Goal: Task Accomplishment & Management: Use online tool/utility

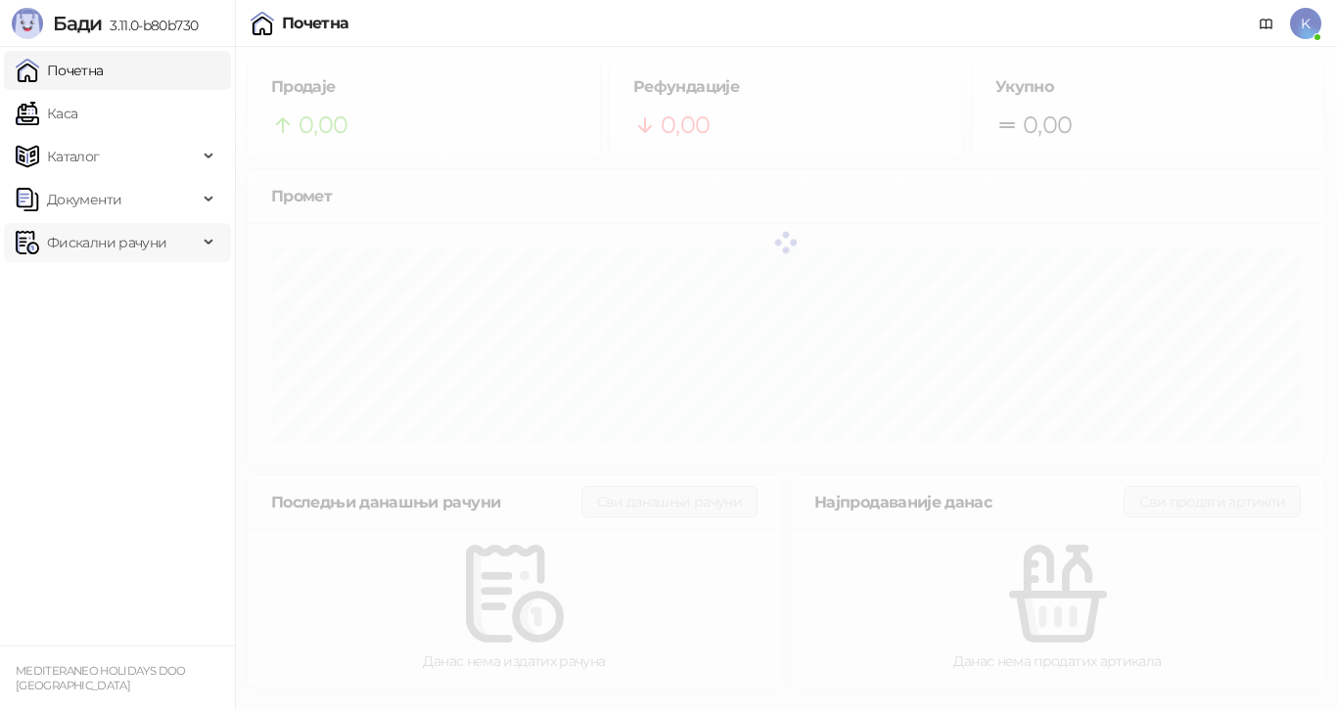
click at [109, 249] on span "Фискални рачуни" at bounding box center [106, 242] width 119 height 39
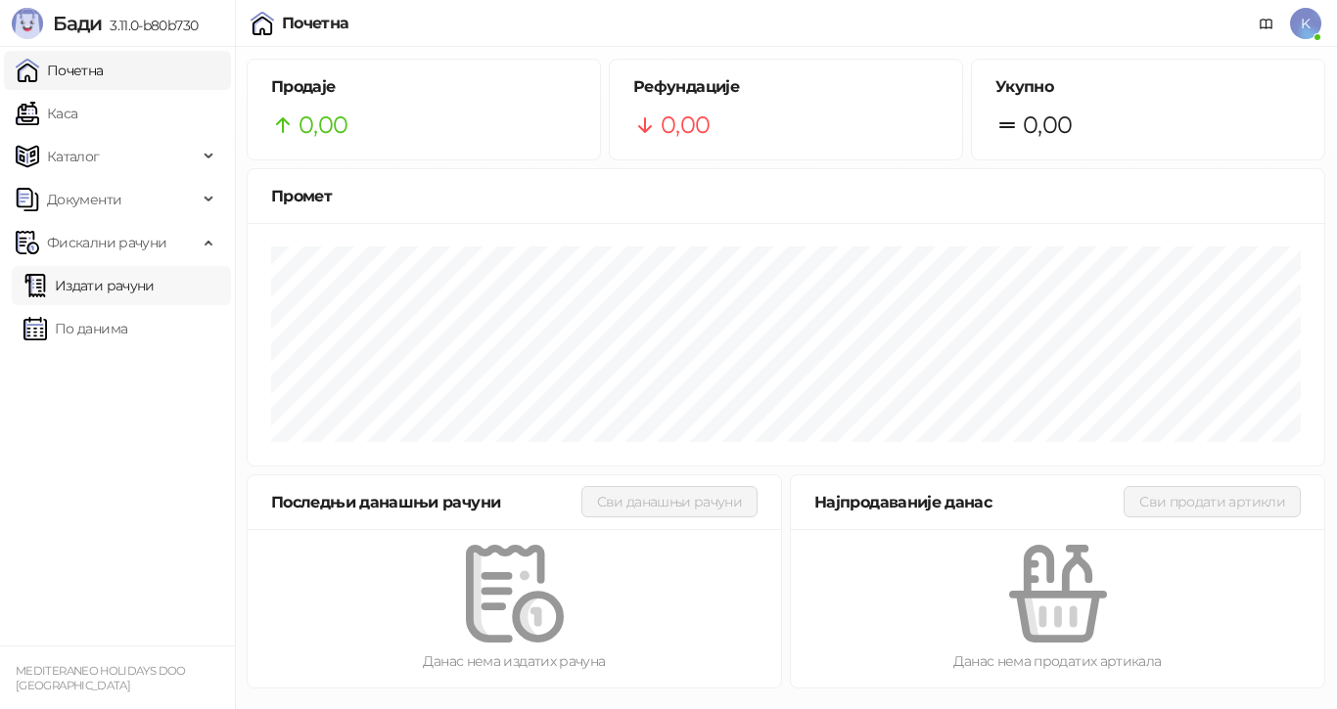
click at [114, 290] on link "Издати рачуни" at bounding box center [88, 285] width 131 height 39
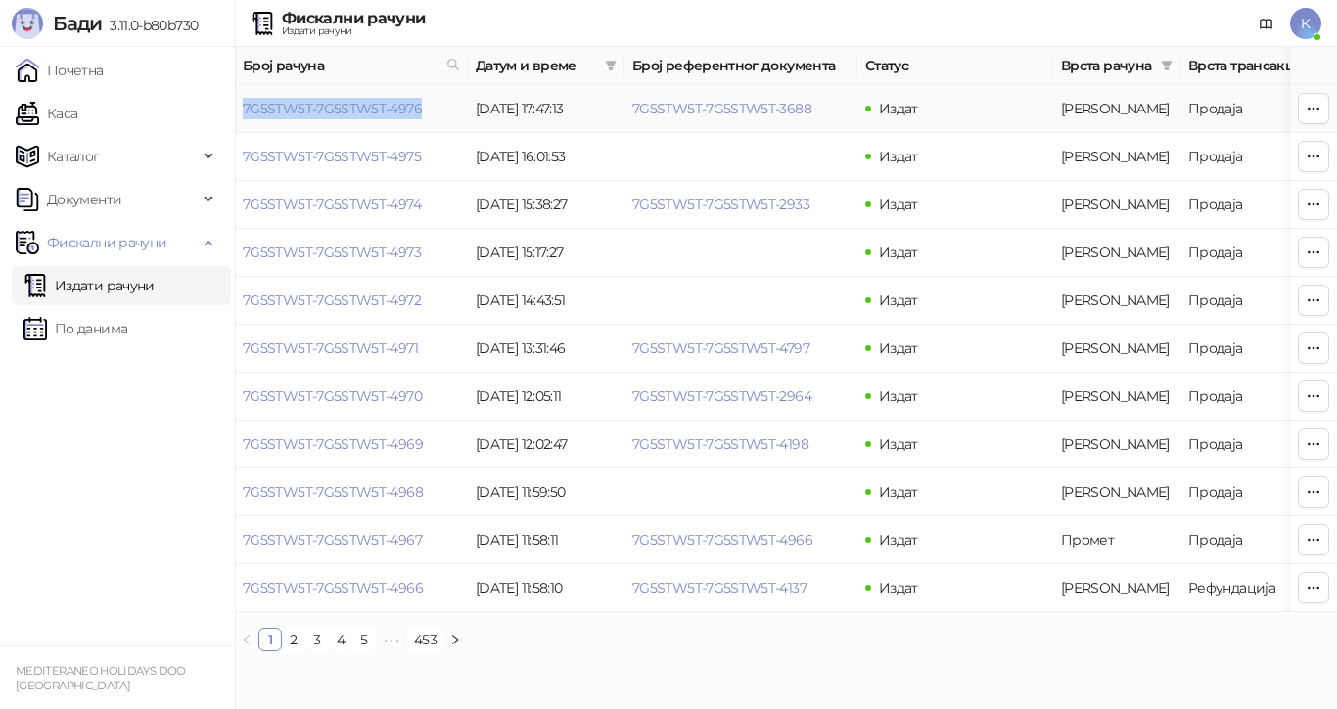
drag, startPoint x: 242, startPoint y: 103, endPoint x: 475, endPoint y: 107, distance: 232.9
click at [475, 105] on tr "7G5STW5T-7G5STW5T-4976 [DATE] 17:47:13 7G5STW5T-7G5STW5T-3688 Издат Аванс Прода…" at bounding box center [1115, 109] width 1761 height 48
copy link "7G5STW5T-7G5STW5T-4976"
click at [451, 59] on icon at bounding box center [453, 65] width 14 height 14
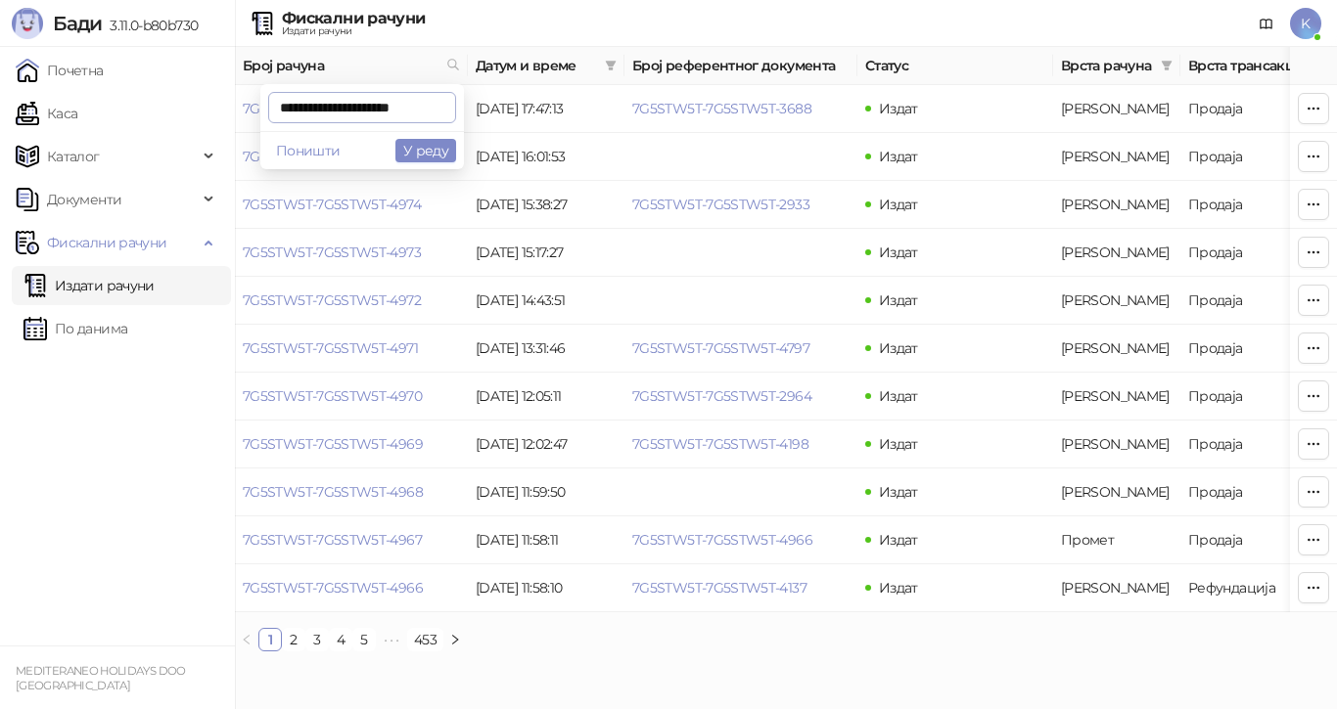
type input "**********"
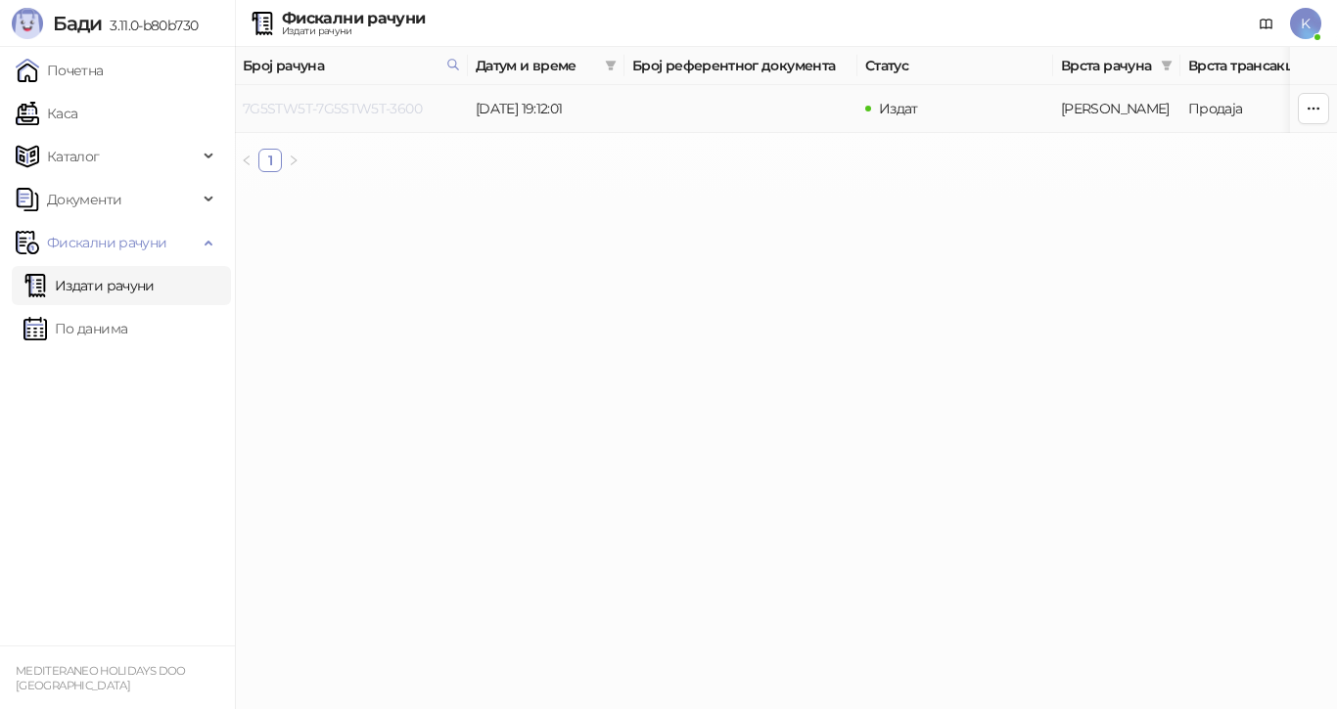
click at [405, 108] on link "7G5STW5T-7G5STW5T-3600" at bounding box center [332, 109] width 179 height 18
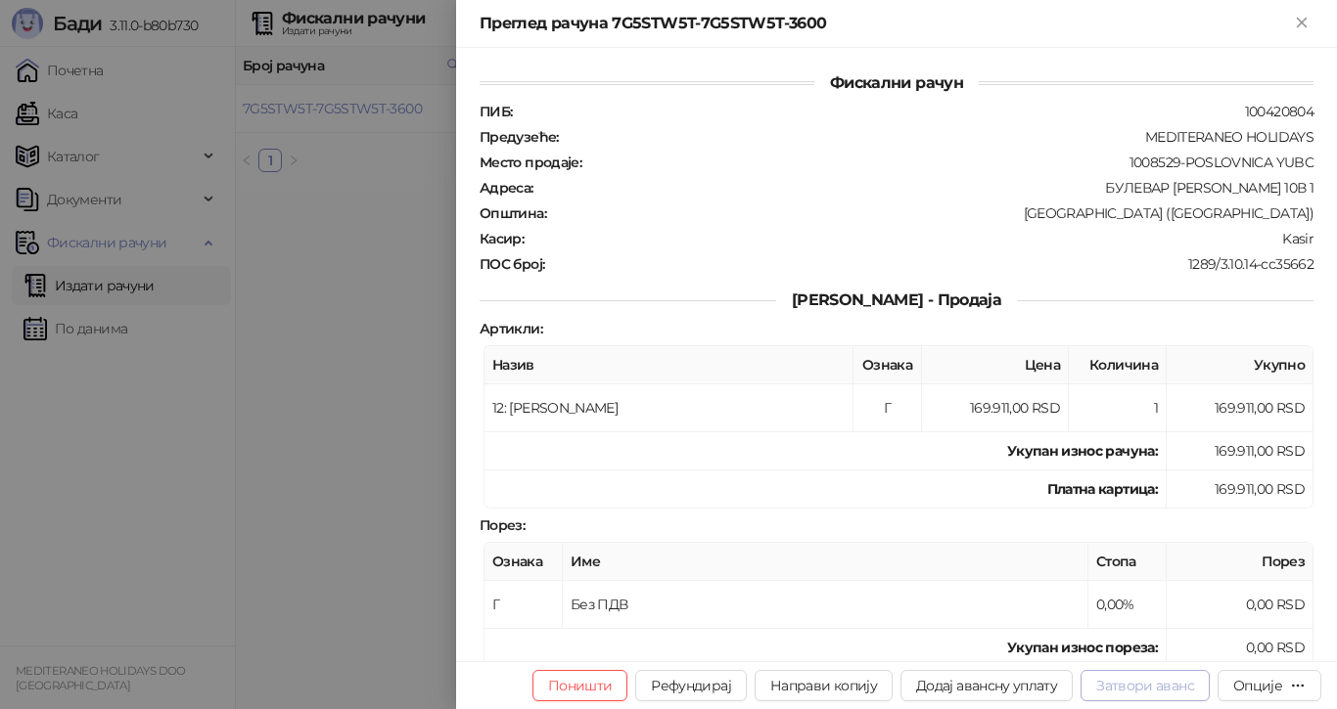
click at [1161, 689] on button "Затвори аванс" at bounding box center [1144, 685] width 129 height 31
type input "**********"
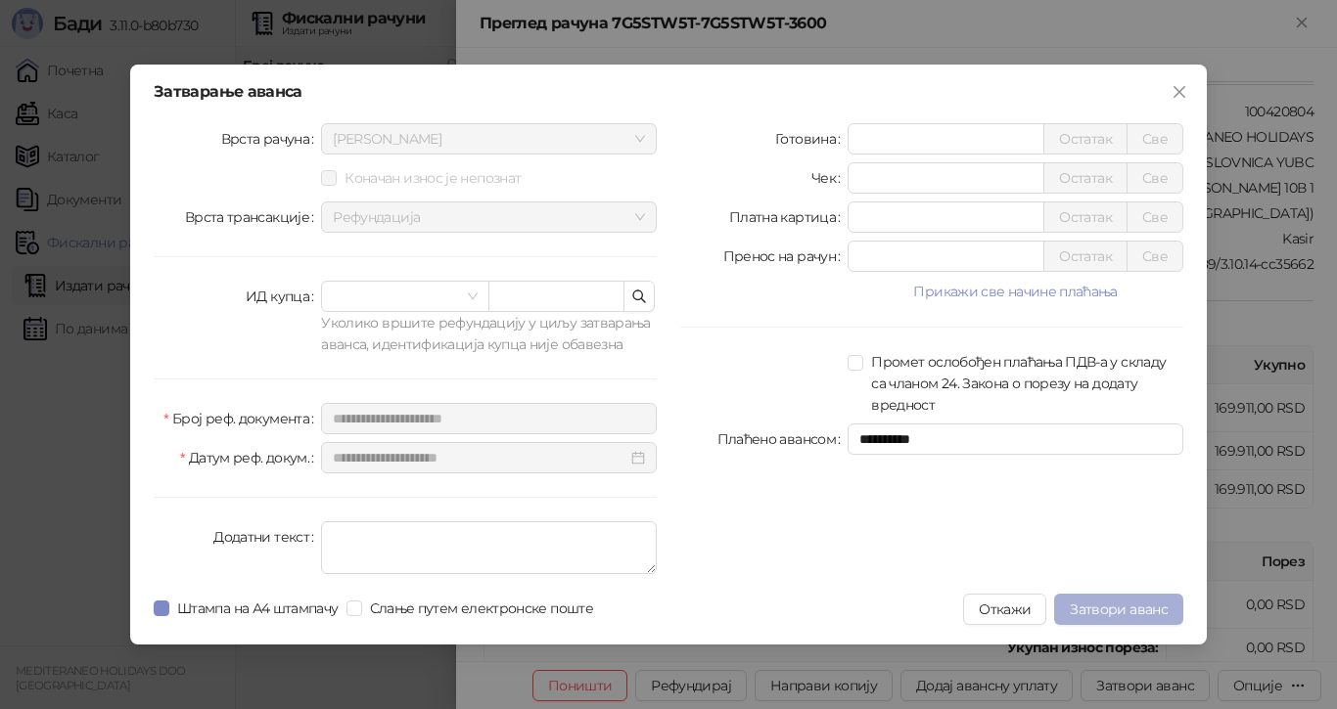
click at [1118, 607] on span "Затвори аванс" at bounding box center [1119, 610] width 98 height 18
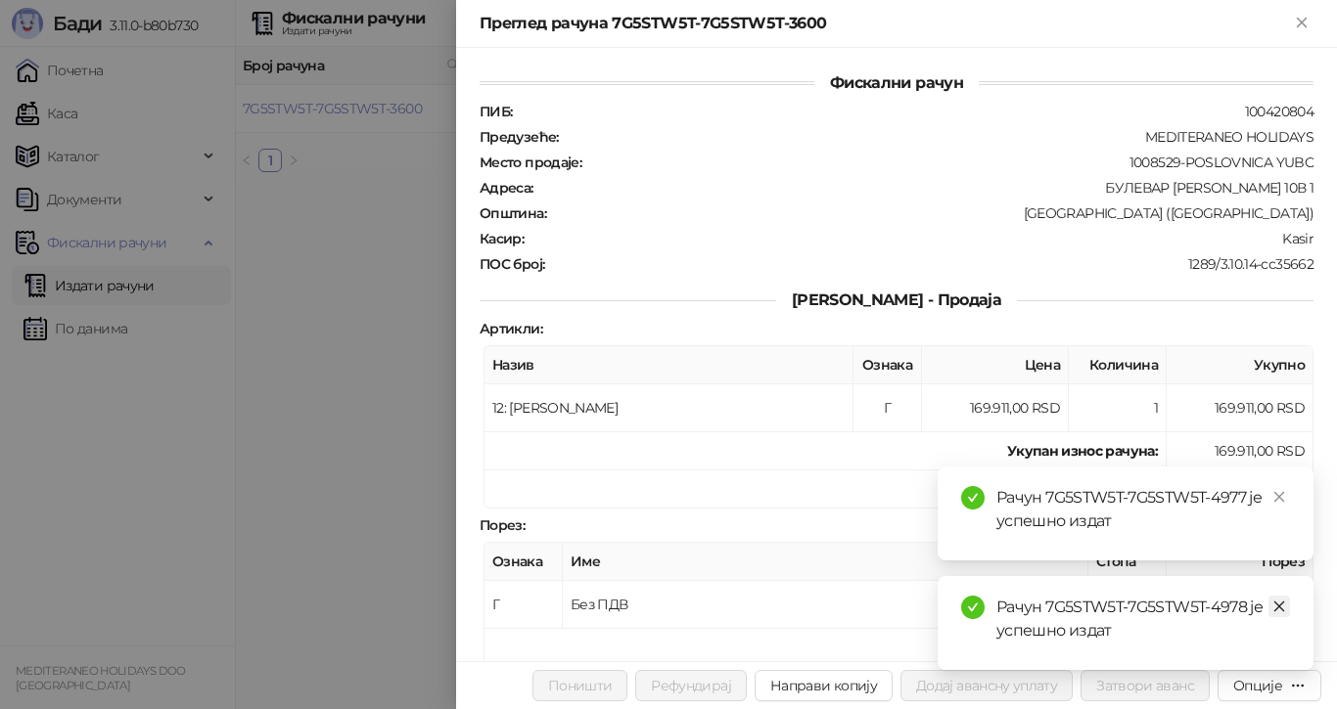
click at [1281, 606] on icon "close" at bounding box center [1279, 607] width 14 height 14
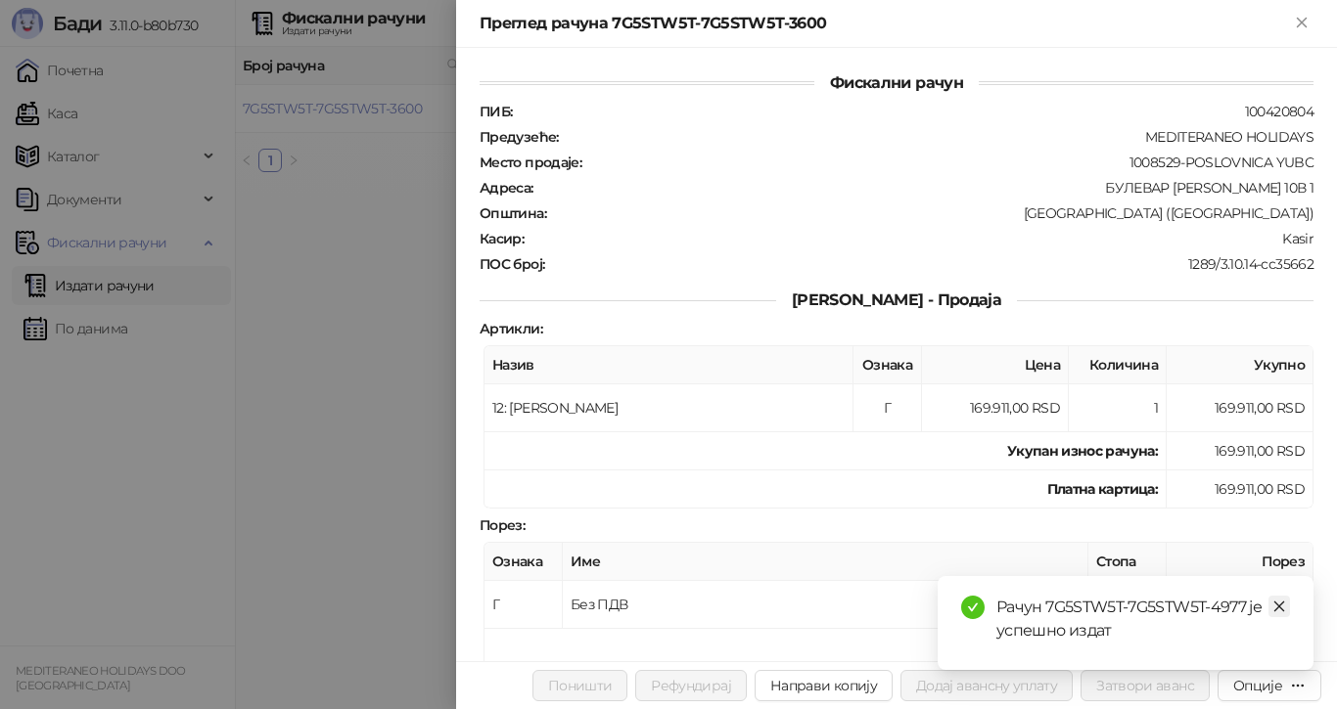
click at [1277, 601] on icon "close" at bounding box center [1279, 607] width 14 height 14
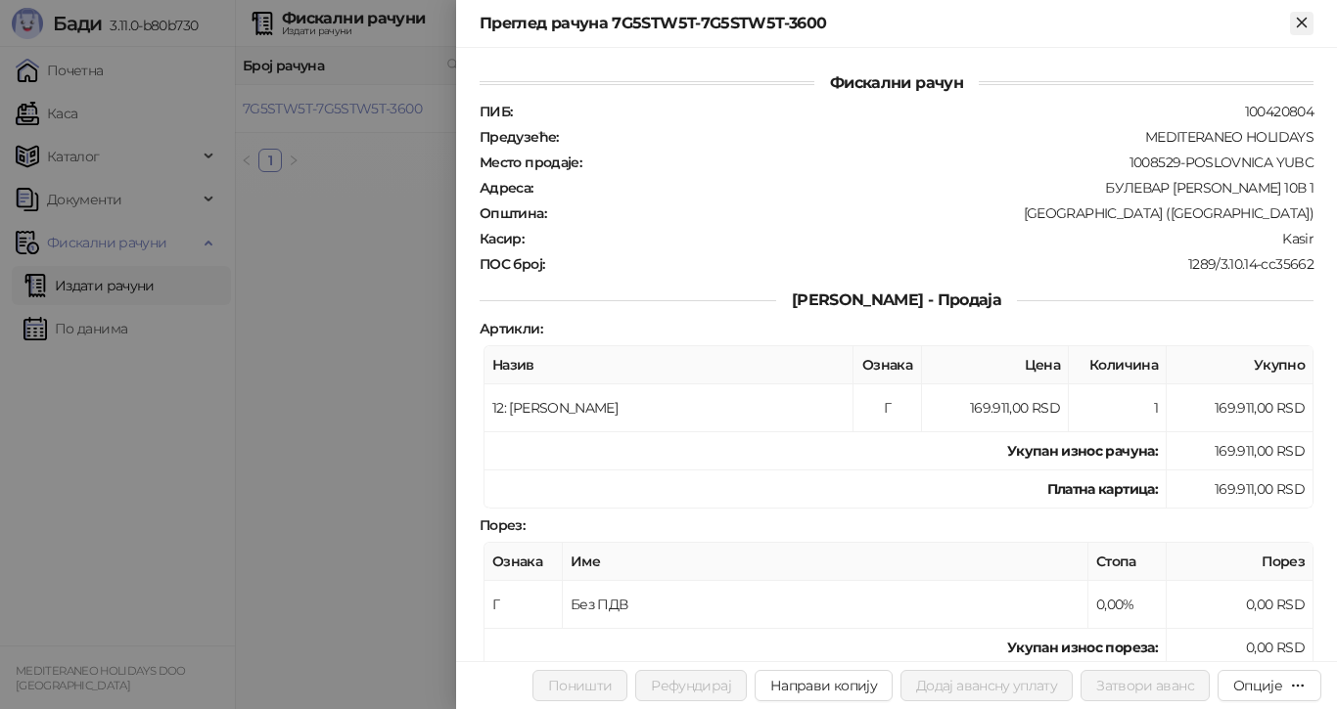
click at [1301, 20] on icon "Close" at bounding box center [1302, 23] width 18 height 18
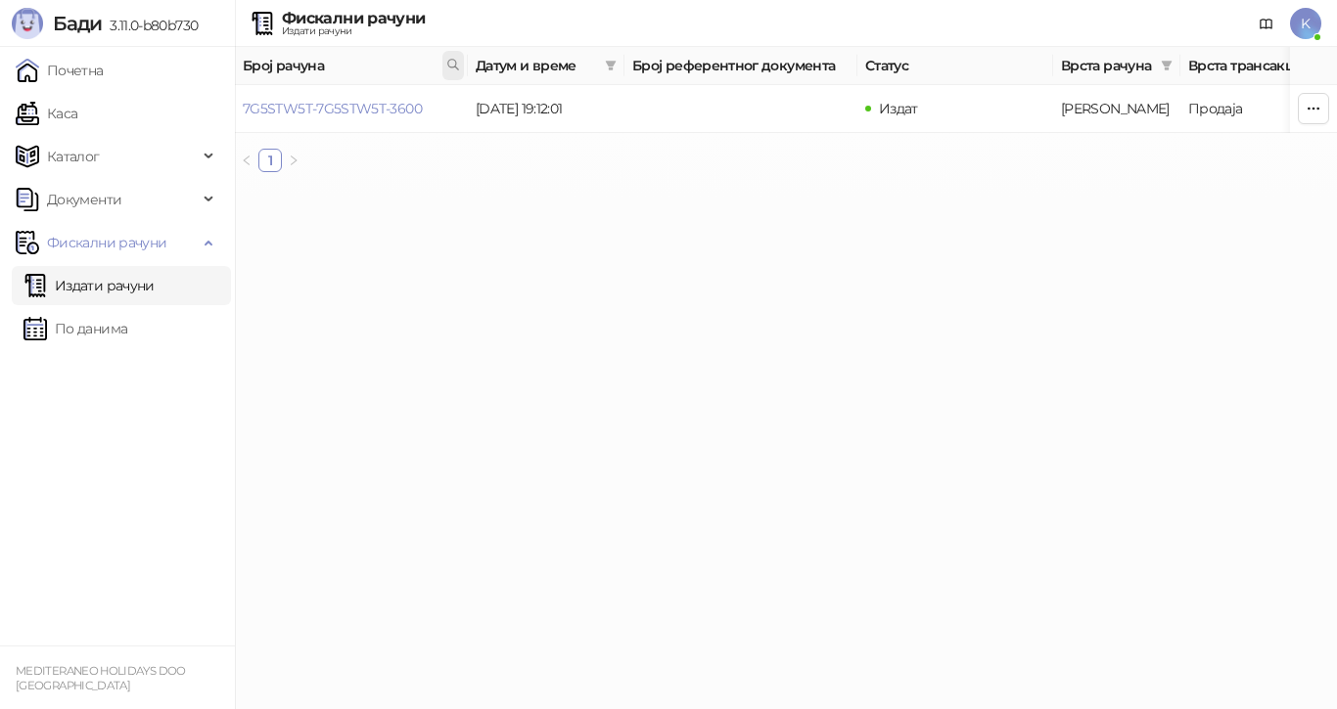
click at [448, 65] on icon at bounding box center [453, 65] width 10 height 10
type input "**********"
click at [384, 104] on link "7G5STW5T-7G5STW5T-4556" at bounding box center [332, 109] width 178 height 18
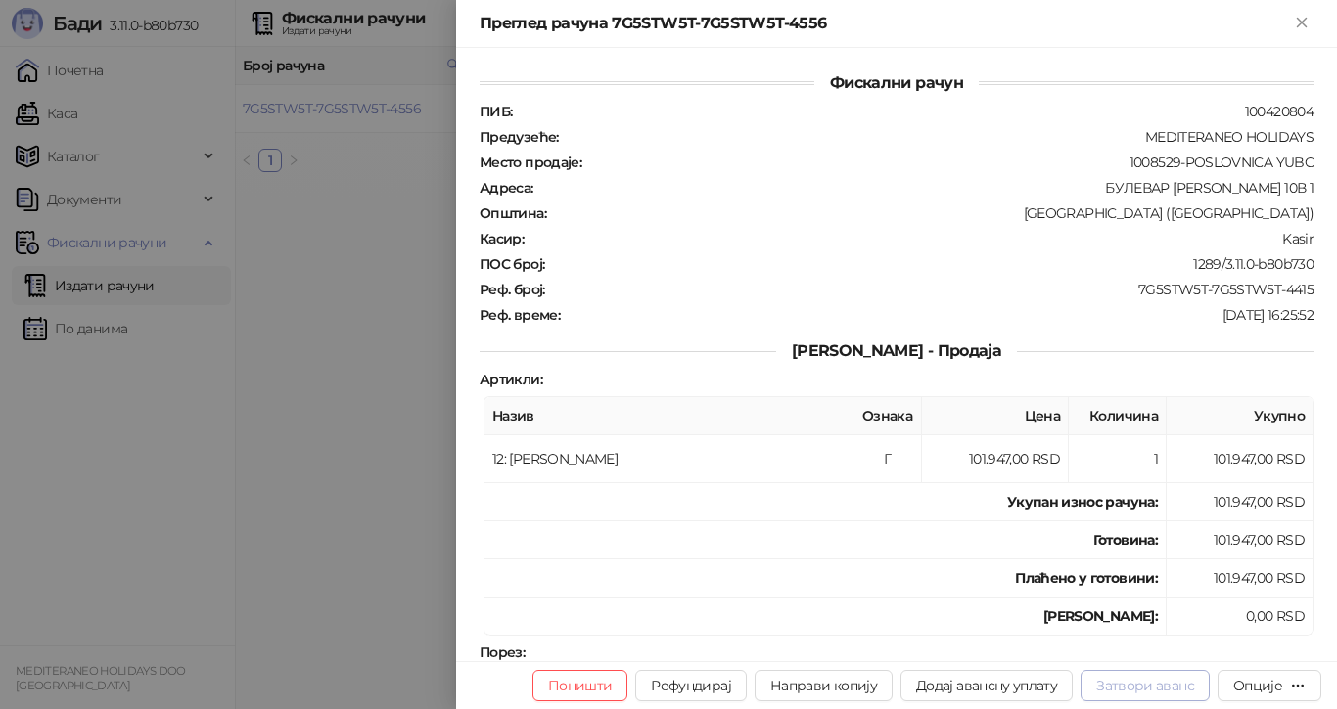
click at [1124, 681] on button "Затвори аванс" at bounding box center [1144, 685] width 129 height 31
type input "**********"
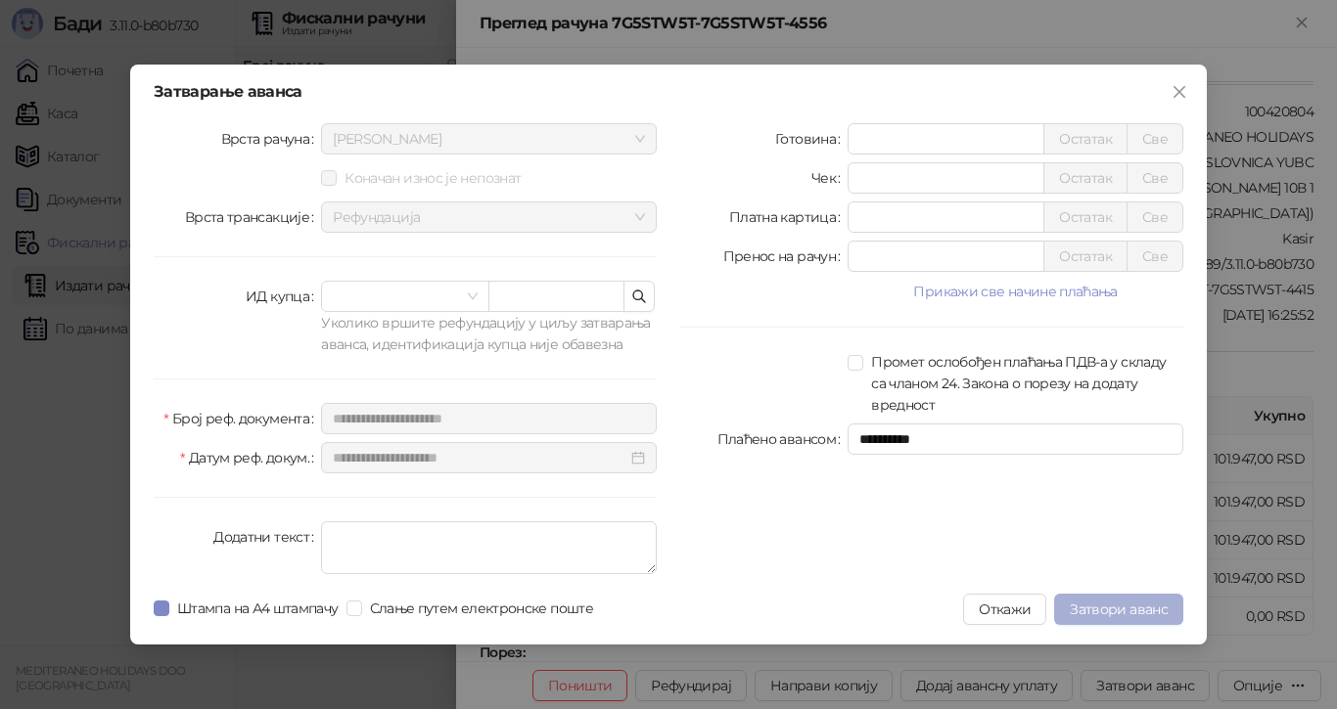
click at [1125, 605] on span "Затвори аванс" at bounding box center [1119, 610] width 98 height 18
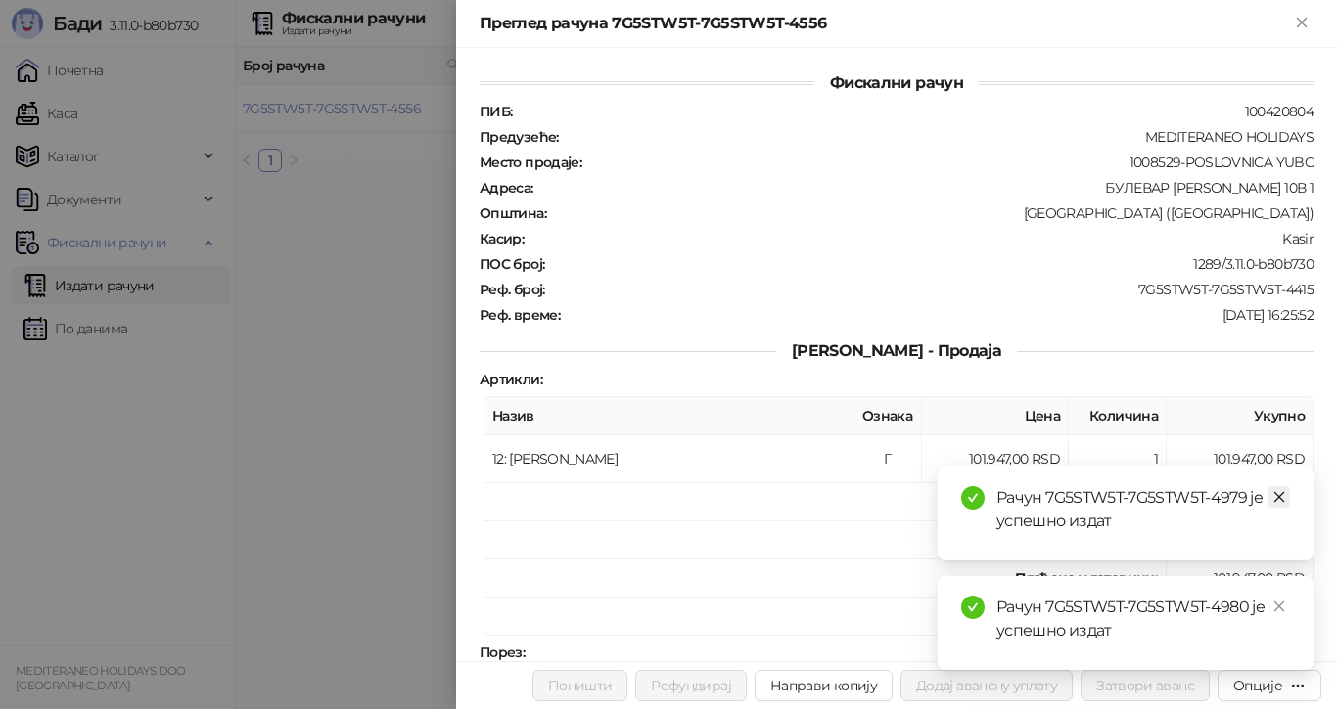
click at [1280, 494] on icon "close" at bounding box center [1279, 497] width 14 height 14
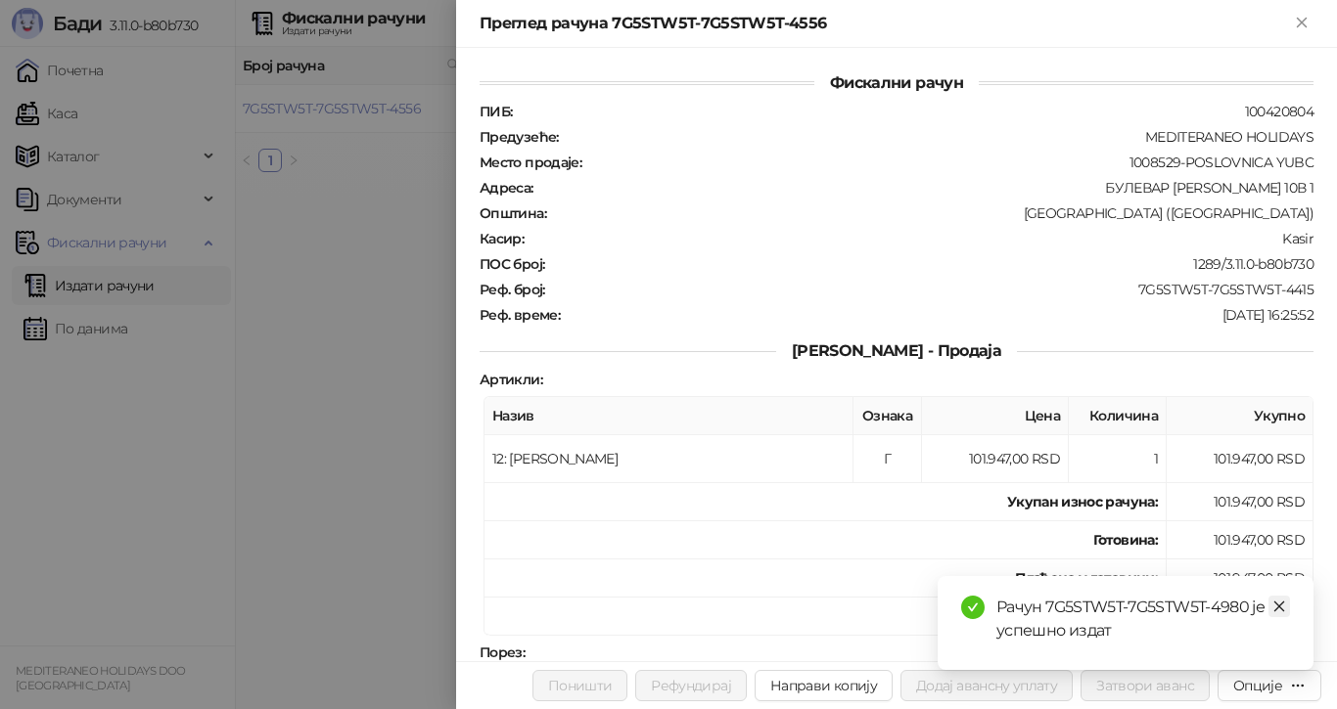
click at [1279, 602] on icon "close" at bounding box center [1279, 607] width 14 height 14
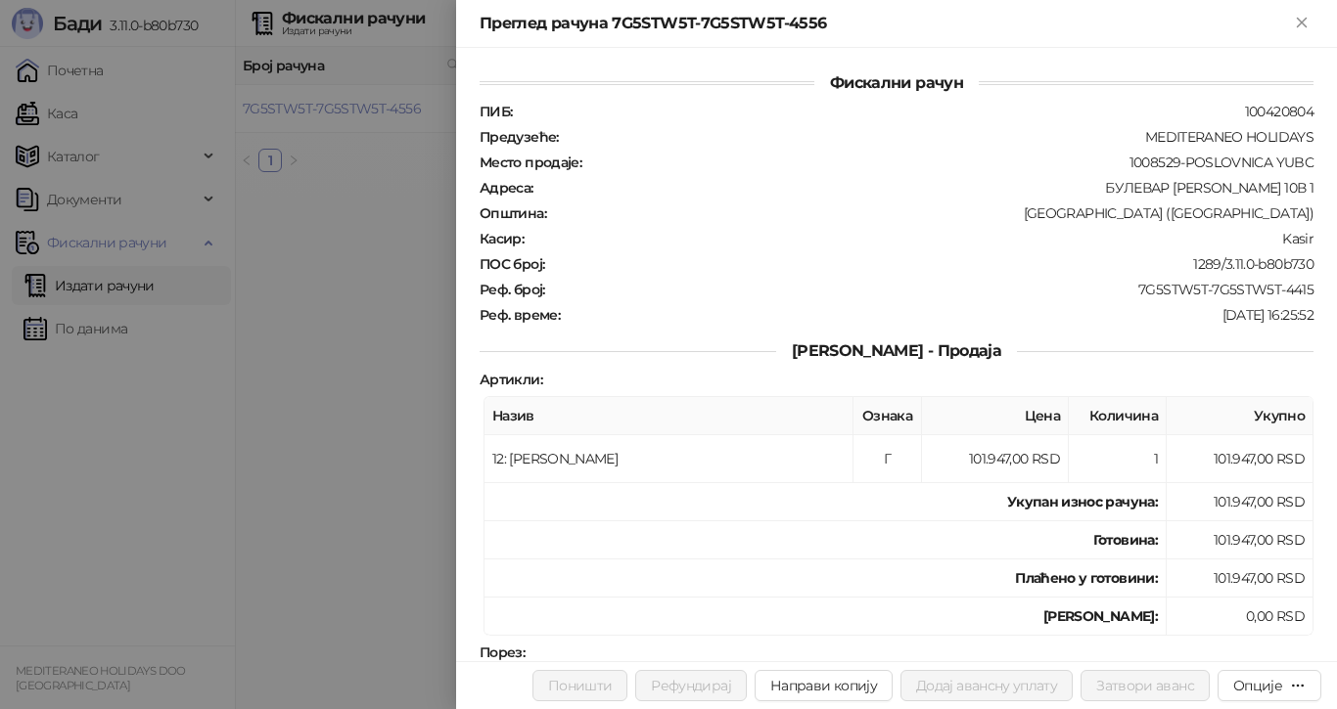
drag, startPoint x: 355, startPoint y: 103, endPoint x: 367, endPoint y: 106, distance: 12.1
click at [356, 103] on div at bounding box center [668, 354] width 1337 height 709
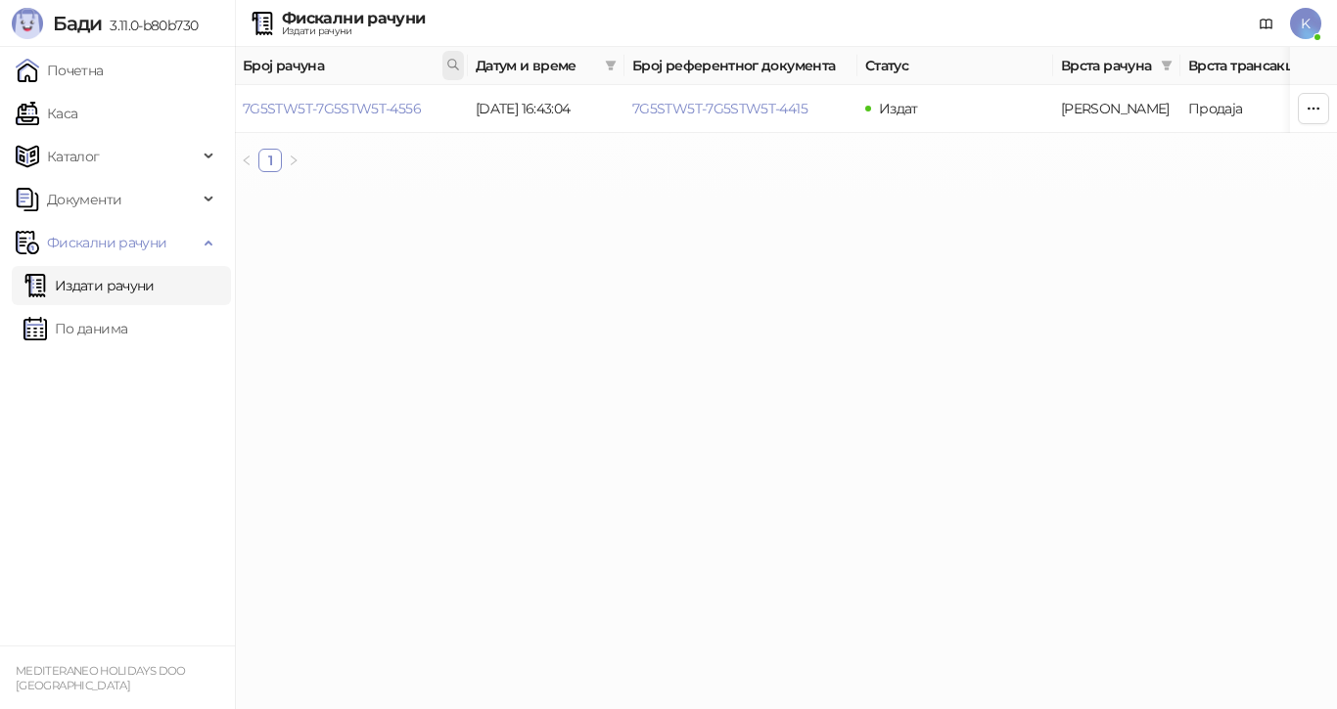
click at [454, 63] on icon at bounding box center [453, 65] width 14 height 14
type input "**********"
click at [396, 106] on link "7G5STW5T-7G5STW5T-4445" at bounding box center [332, 109] width 179 height 18
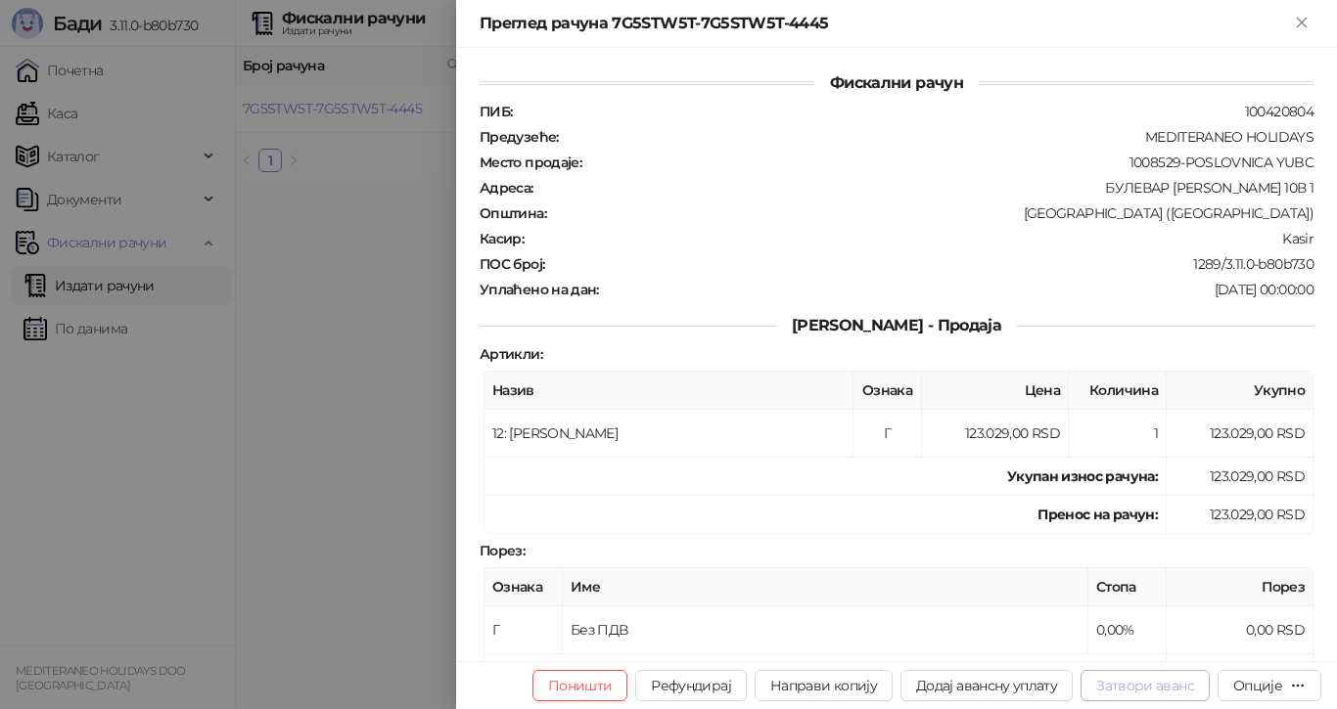
click at [1136, 681] on button "Затвори аванс" at bounding box center [1144, 685] width 129 height 31
type input "**********"
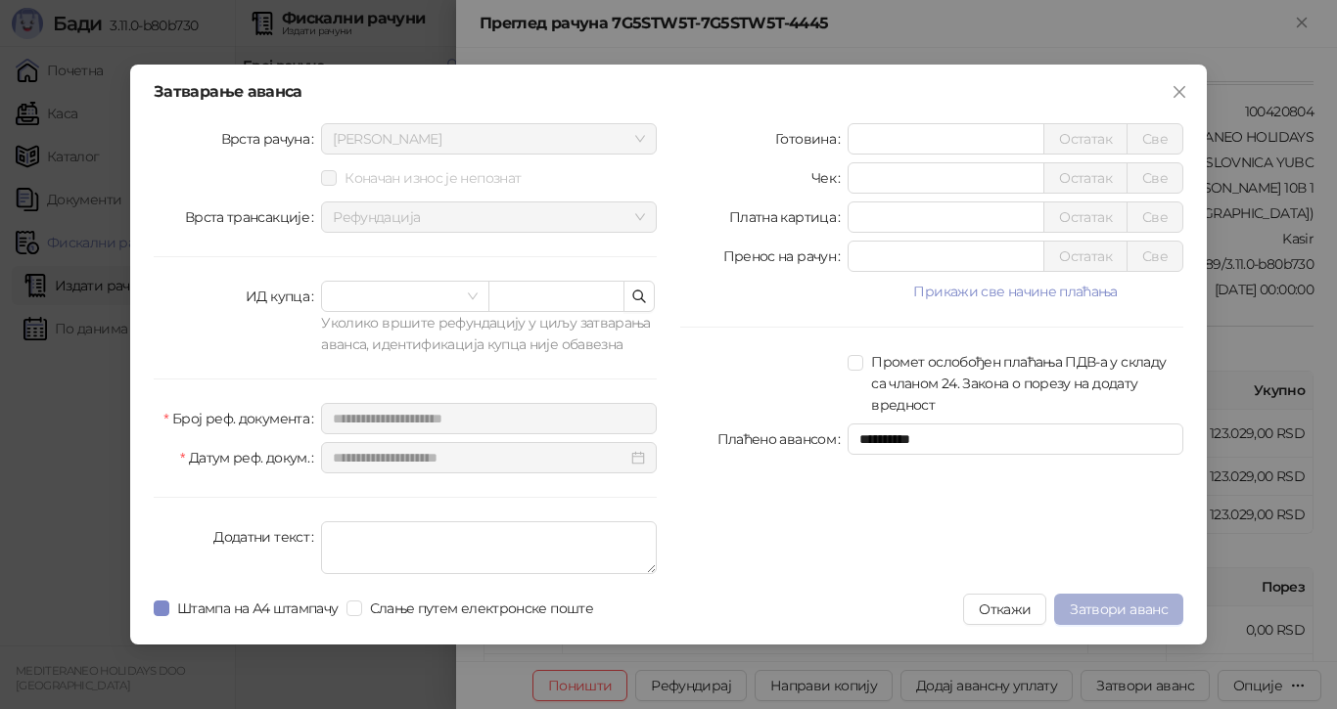
click at [1128, 603] on span "Затвори аванс" at bounding box center [1119, 610] width 98 height 18
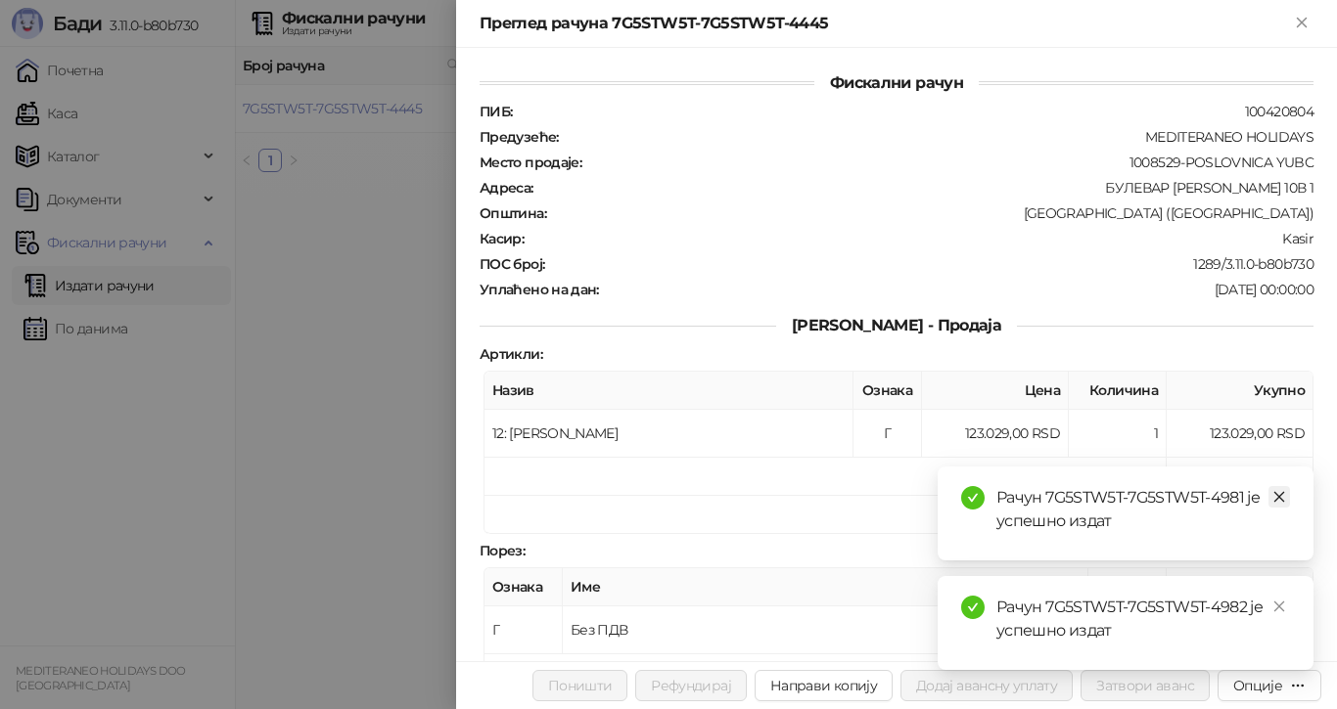
click at [1285, 492] on icon "close" at bounding box center [1279, 497] width 14 height 14
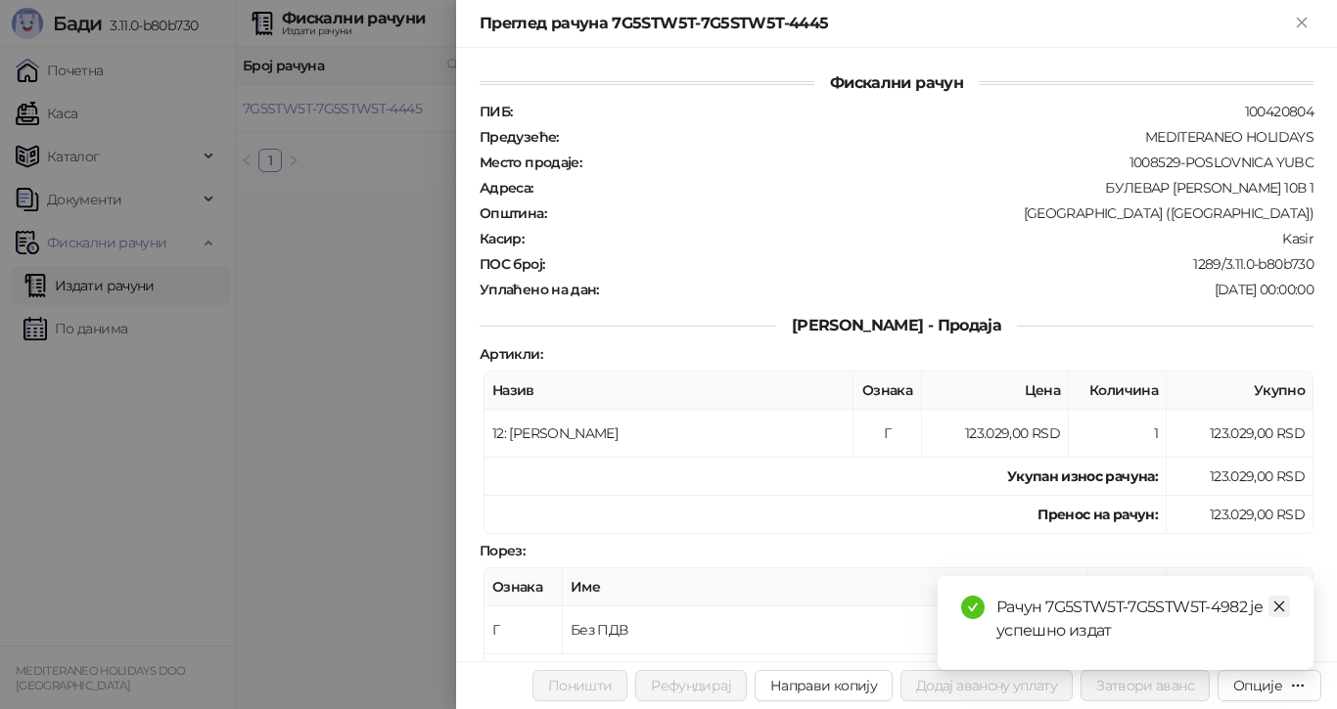
click at [1277, 607] on icon "close" at bounding box center [1279, 607] width 14 height 14
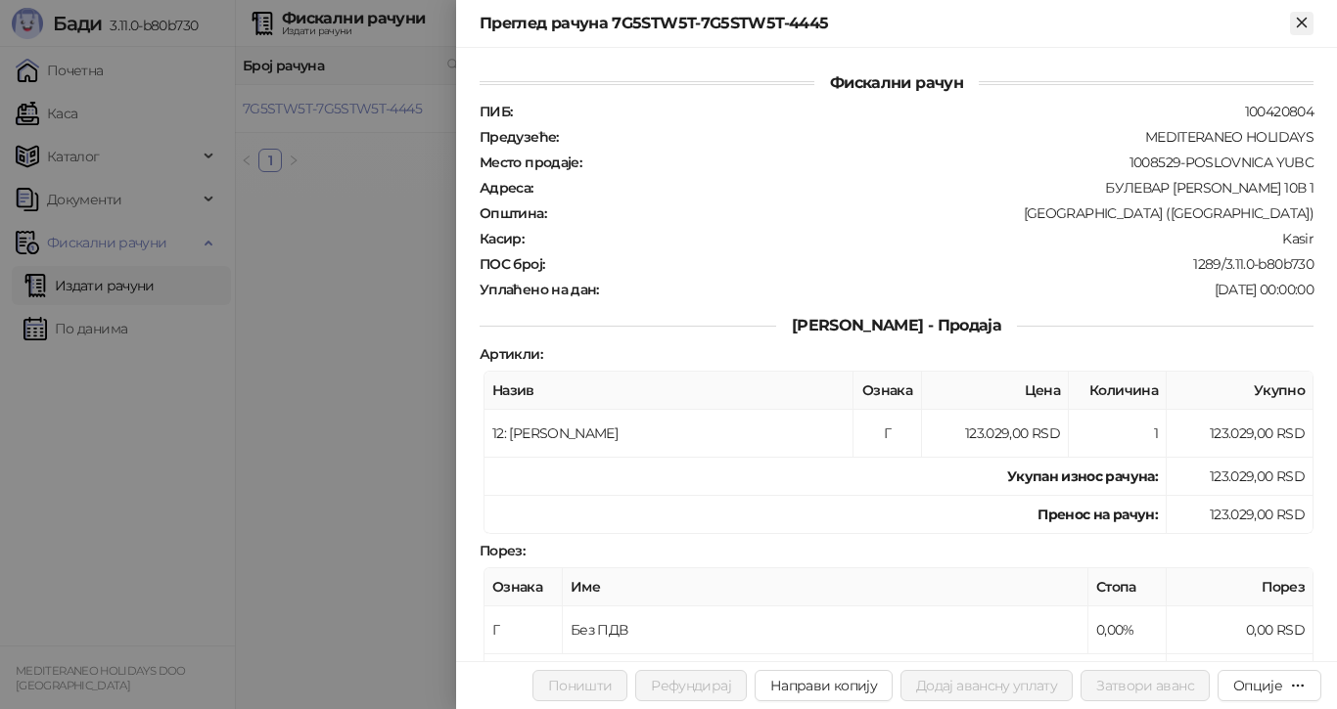
click at [1300, 21] on icon "Close" at bounding box center [1301, 22] width 9 height 9
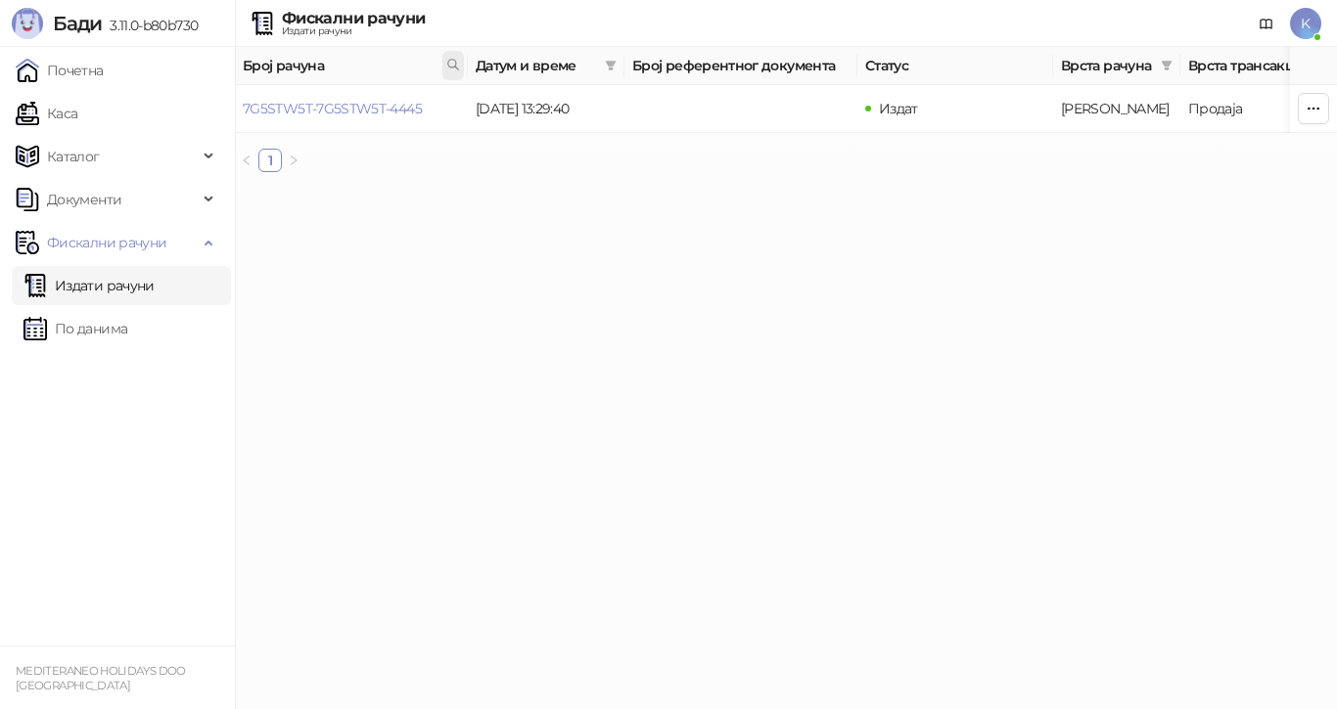
click at [452, 62] on icon at bounding box center [453, 65] width 14 height 14
click at [455, 65] on icon at bounding box center [453, 65] width 14 height 14
drag, startPoint x: 445, startPoint y: 108, endPoint x: 39, endPoint y: 91, distance: 406.4
click at [30, 113] on body "[PERSON_NAME] 3.11.0-b80b730 Почетна Каса Каталог Документи Фискални рачуни Изд…" at bounding box center [668, 94] width 1337 height 188
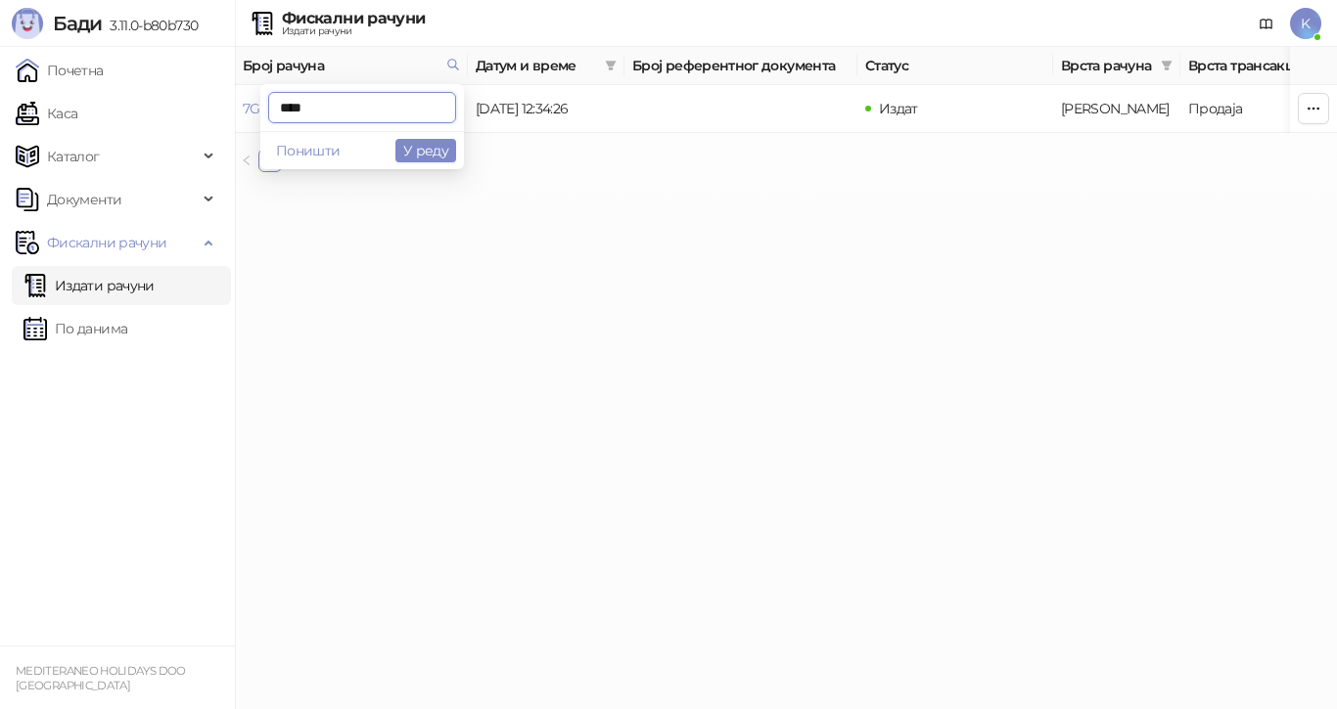
type input "****"
click at [346, 104] on link "7G5STW5T-7G5STW5T-4749" at bounding box center [331, 109] width 177 height 18
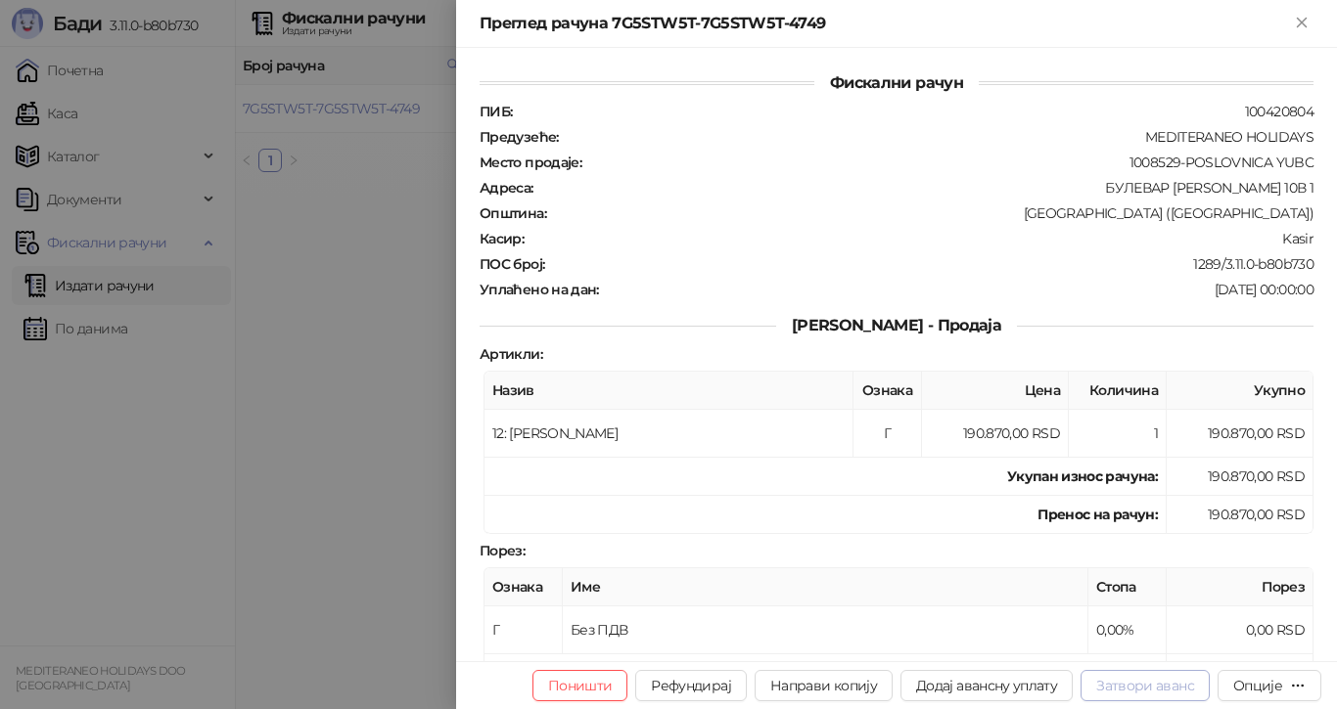
click at [1118, 688] on button "Затвори аванс" at bounding box center [1144, 685] width 129 height 31
type input "**********"
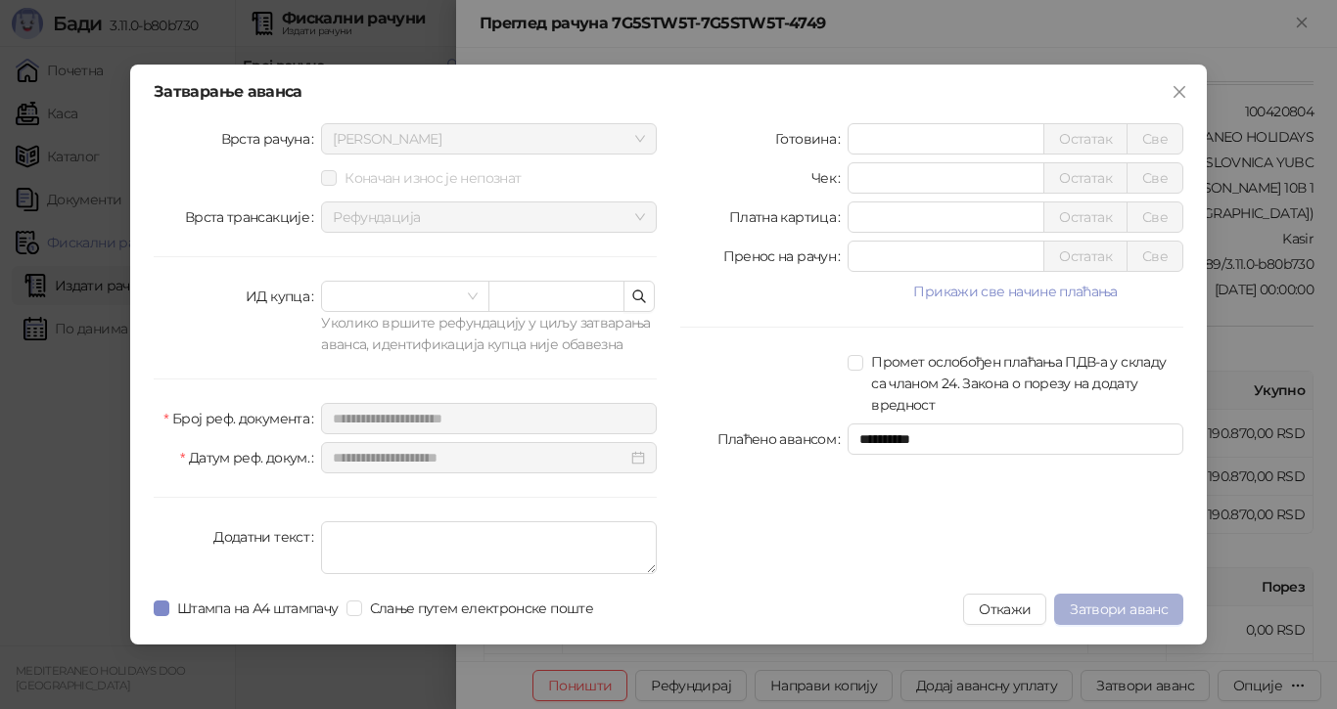
click at [1121, 613] on span "Затвори аванс" at bounding box center [1119, 610] width 98 height 18
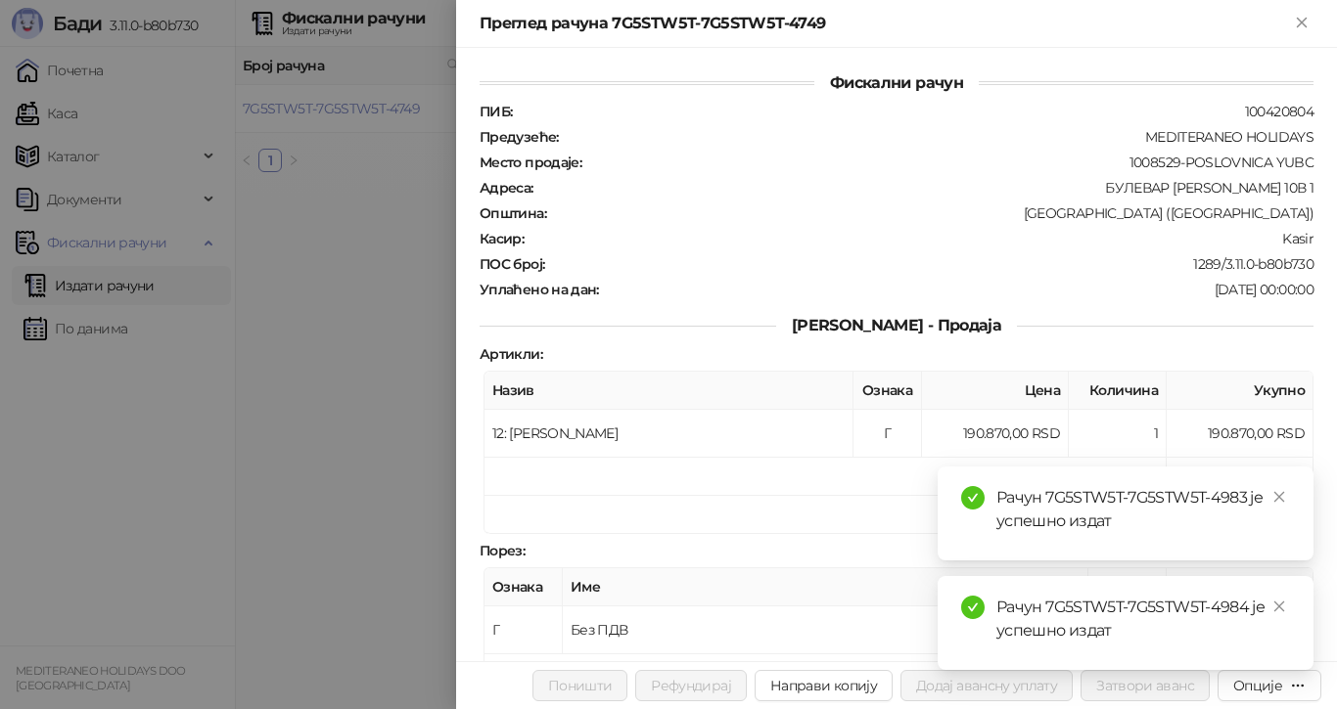
drag, startPoint x: 1279, startPoint y: 497, endPoint x: 1290, endPoint y: 496, distance: 10.8
click at [1282, 497] on icon "close" at bounding box center [1279, 497] width 14 height 14
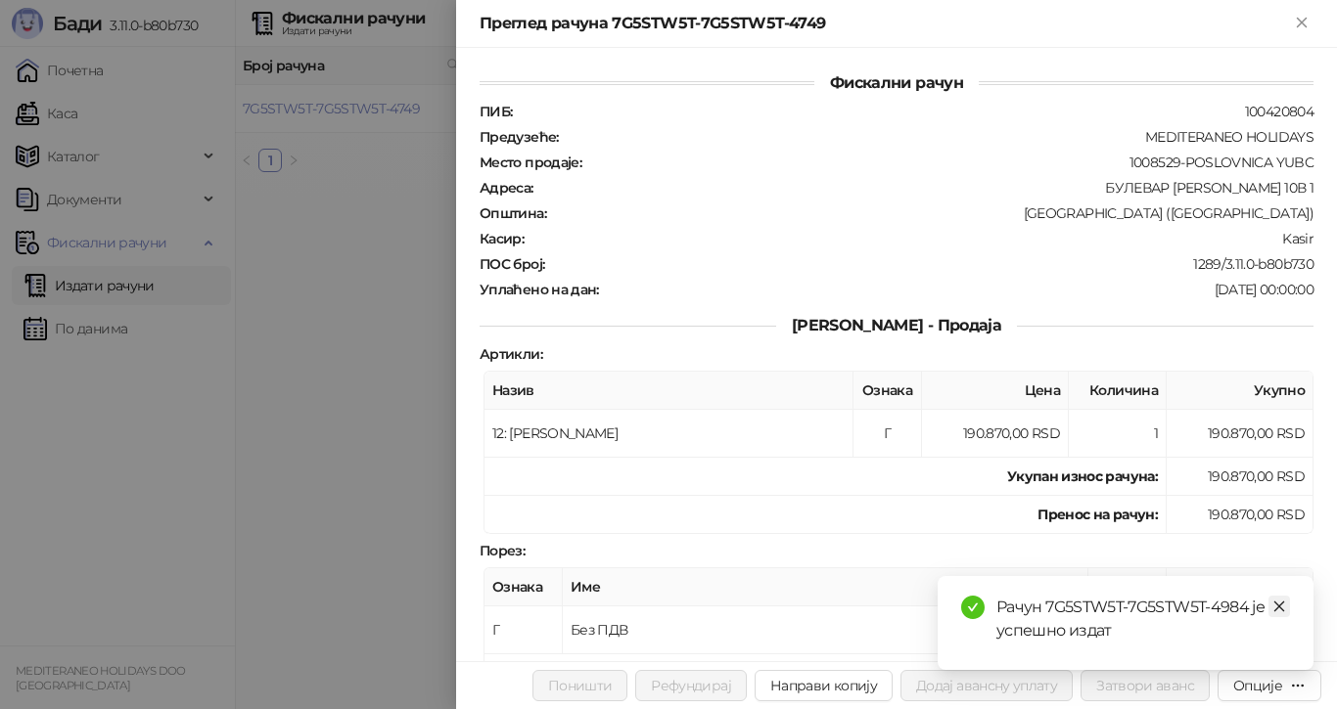
drag, startPoint x: 1269, startPoint y: 612, endPoint x: 1291, endPoint y: 610, distance: 21.6
click at [1274, 613] on link "Close" at bounding box center [1279, 607] width 22 height 22
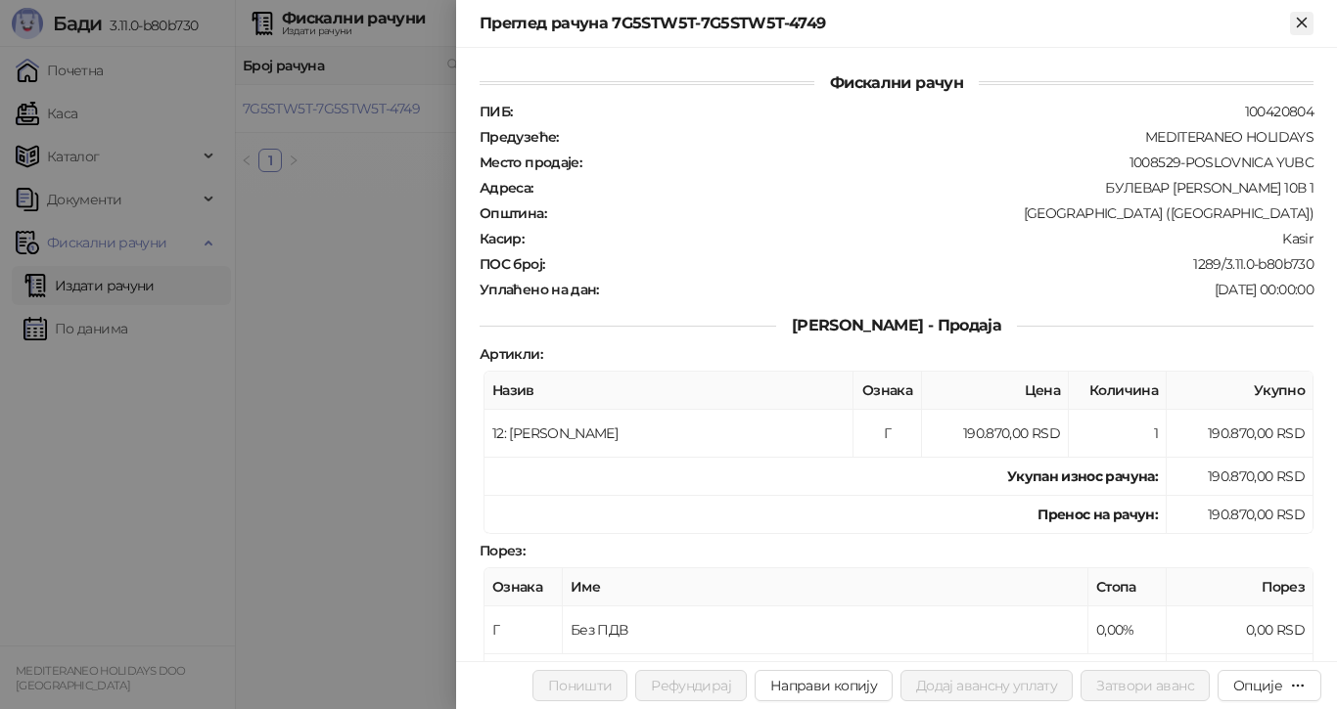
click at [1303, 19] on icon "Close" at bounding box center [1302, 23] width 18 height 18
